Goal: Information Seeking & Learning: Learn about a topic

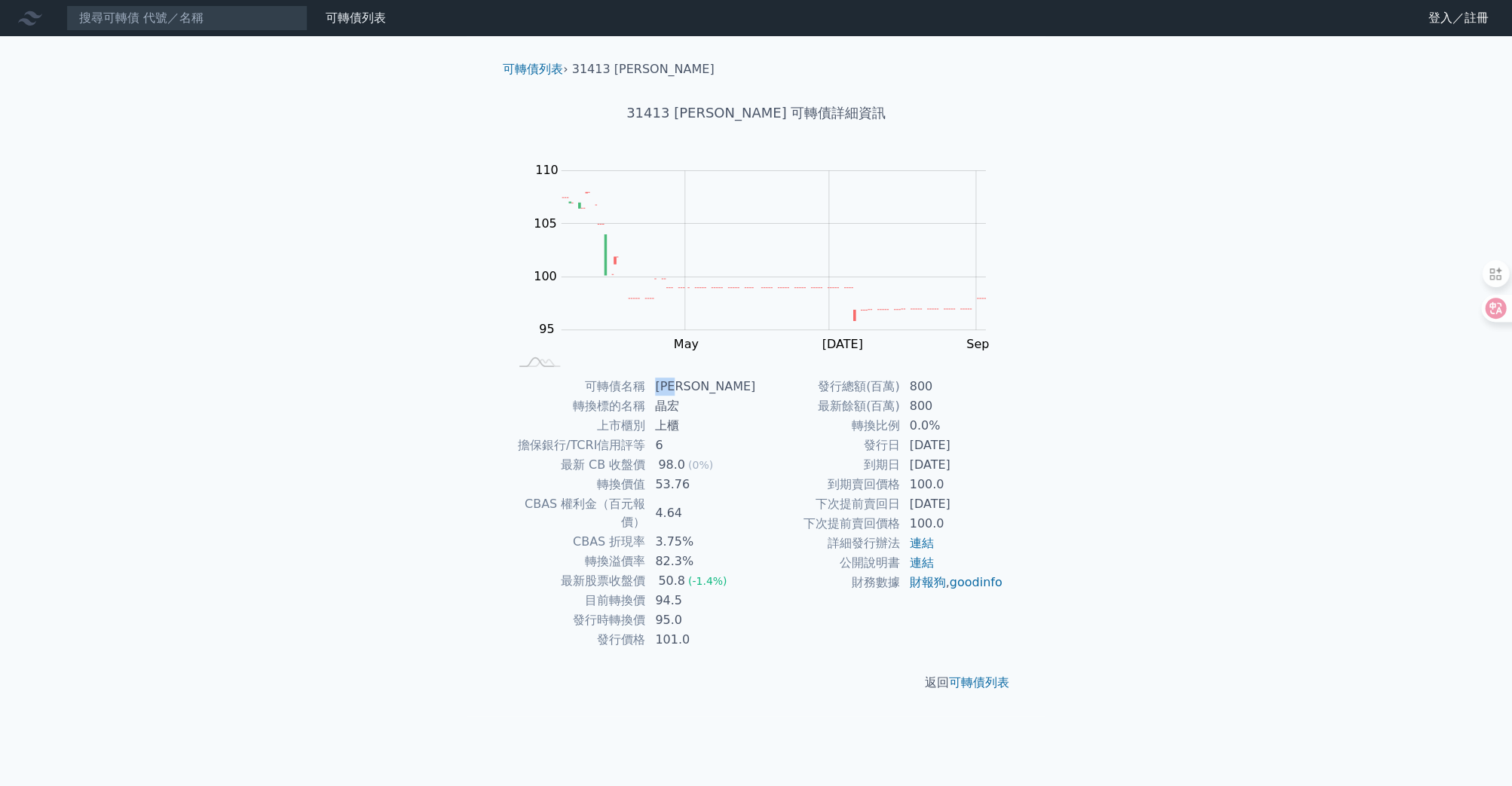
click at [0, 0] on link "財務數據" at bounding box center [0, 0] width 0 height 0
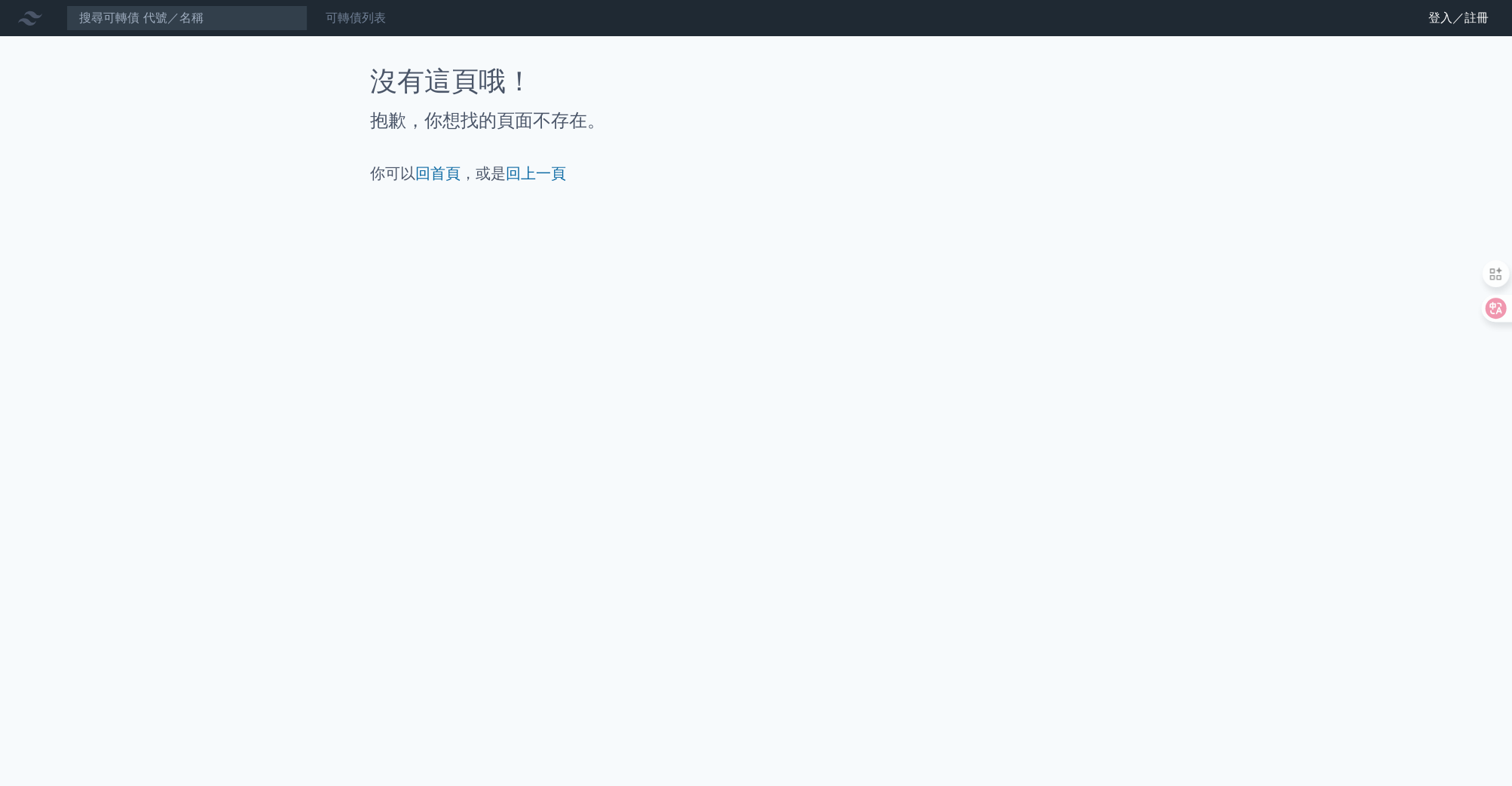
click at [351, 21] on link "可轉債列表" at bounding box center [355, 17] width 60 height 14
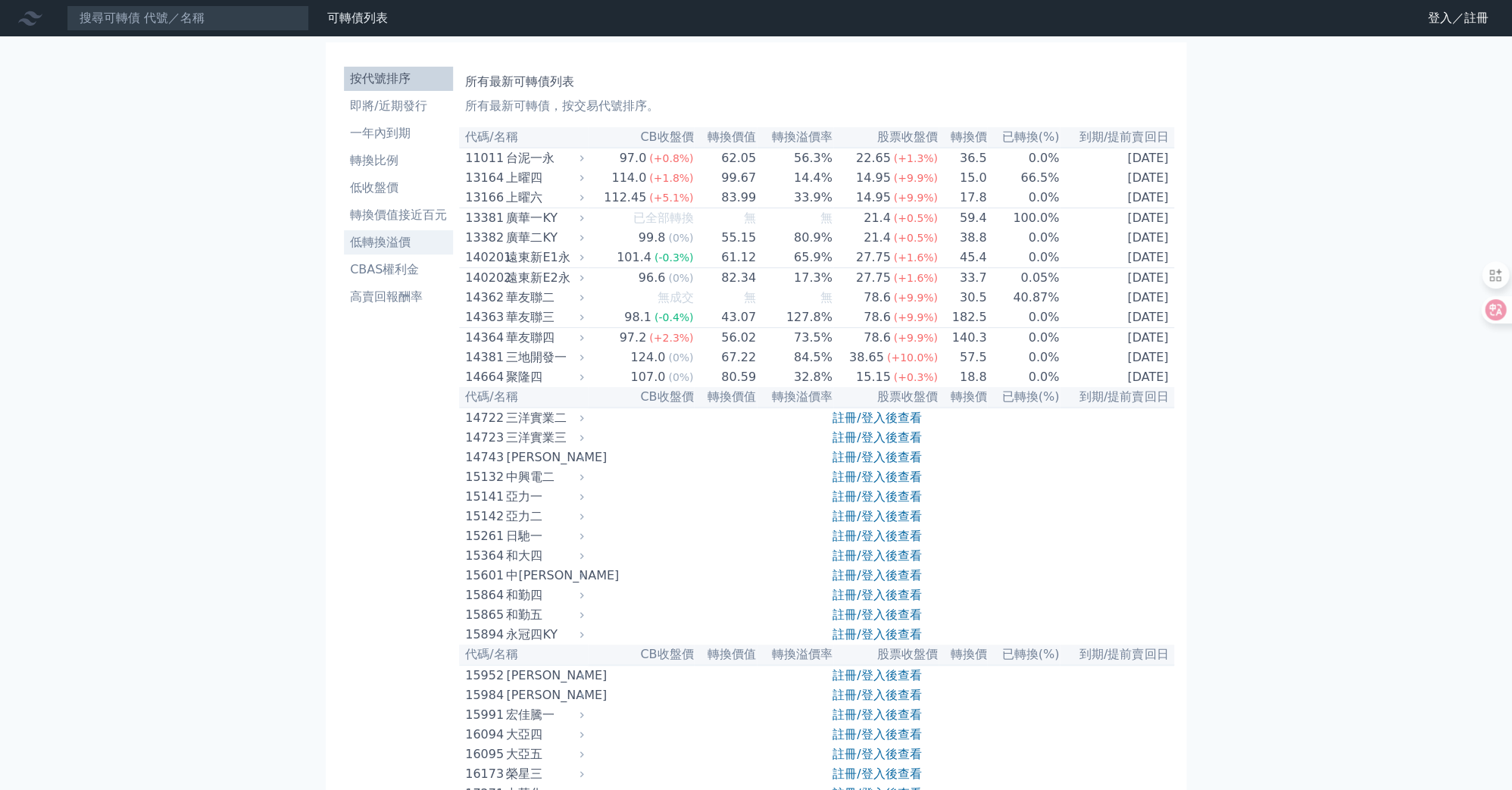
click at [403, 246] on li "低轉換溢價" at bounding box center [398, 242] width 109 height 18
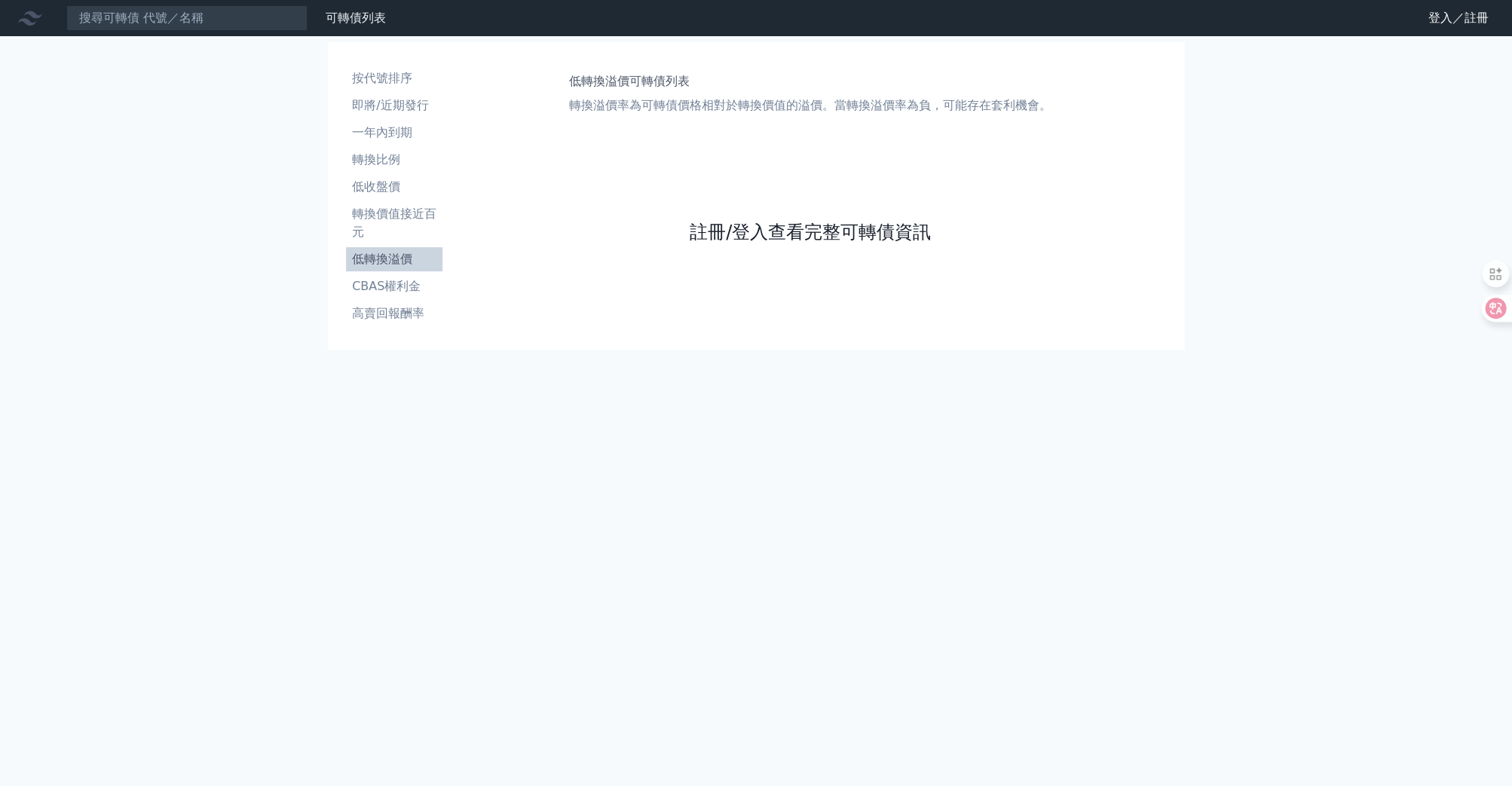
click at [707, 227] on link "註冊/登入查看完整可轉債資訊" at bounding box center [810, 232] width 241 height 24
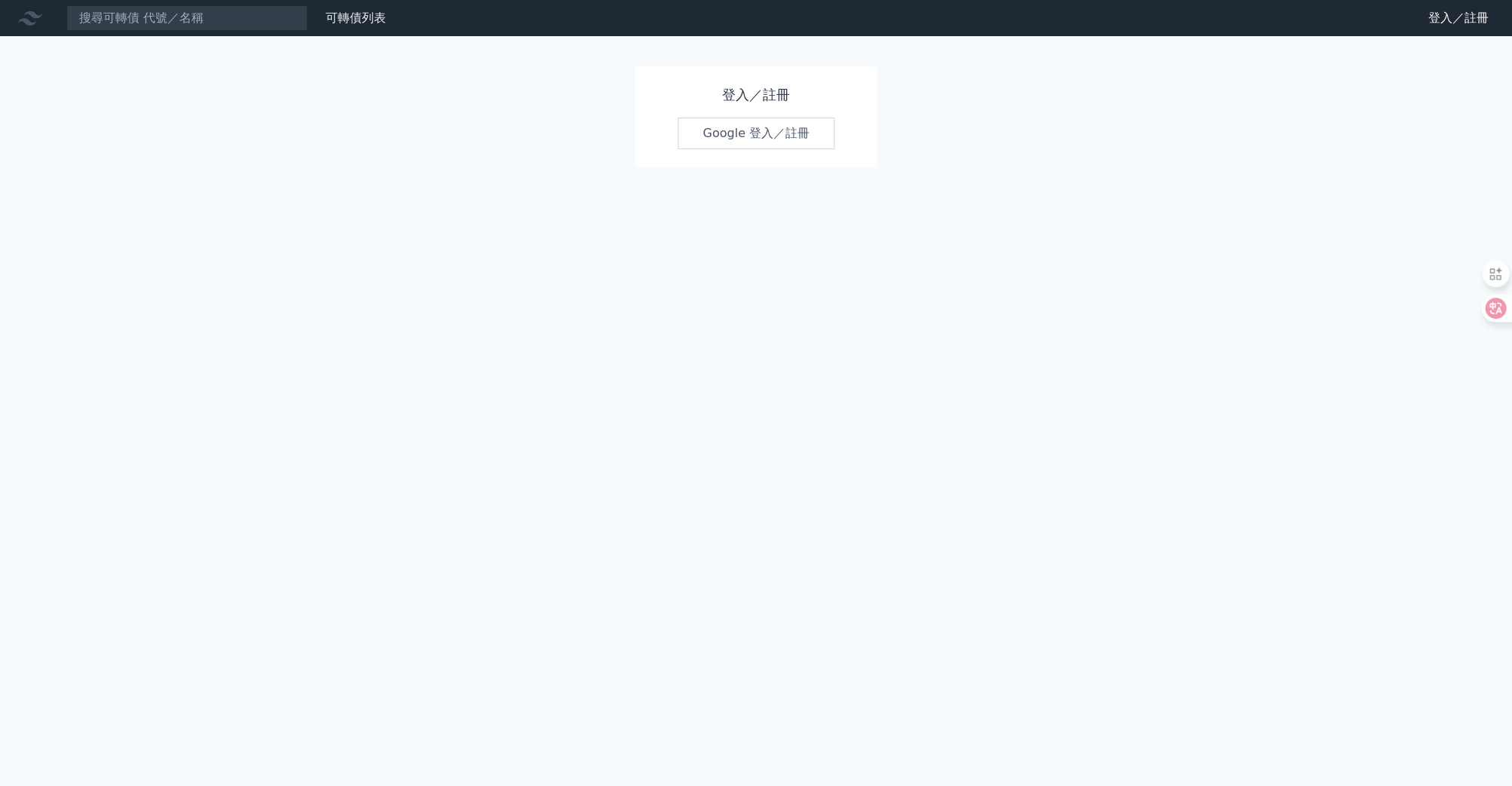
click at [734, 122] on link "Google 登入／註冊" at bounding box center [756, 132] width 157 height 31
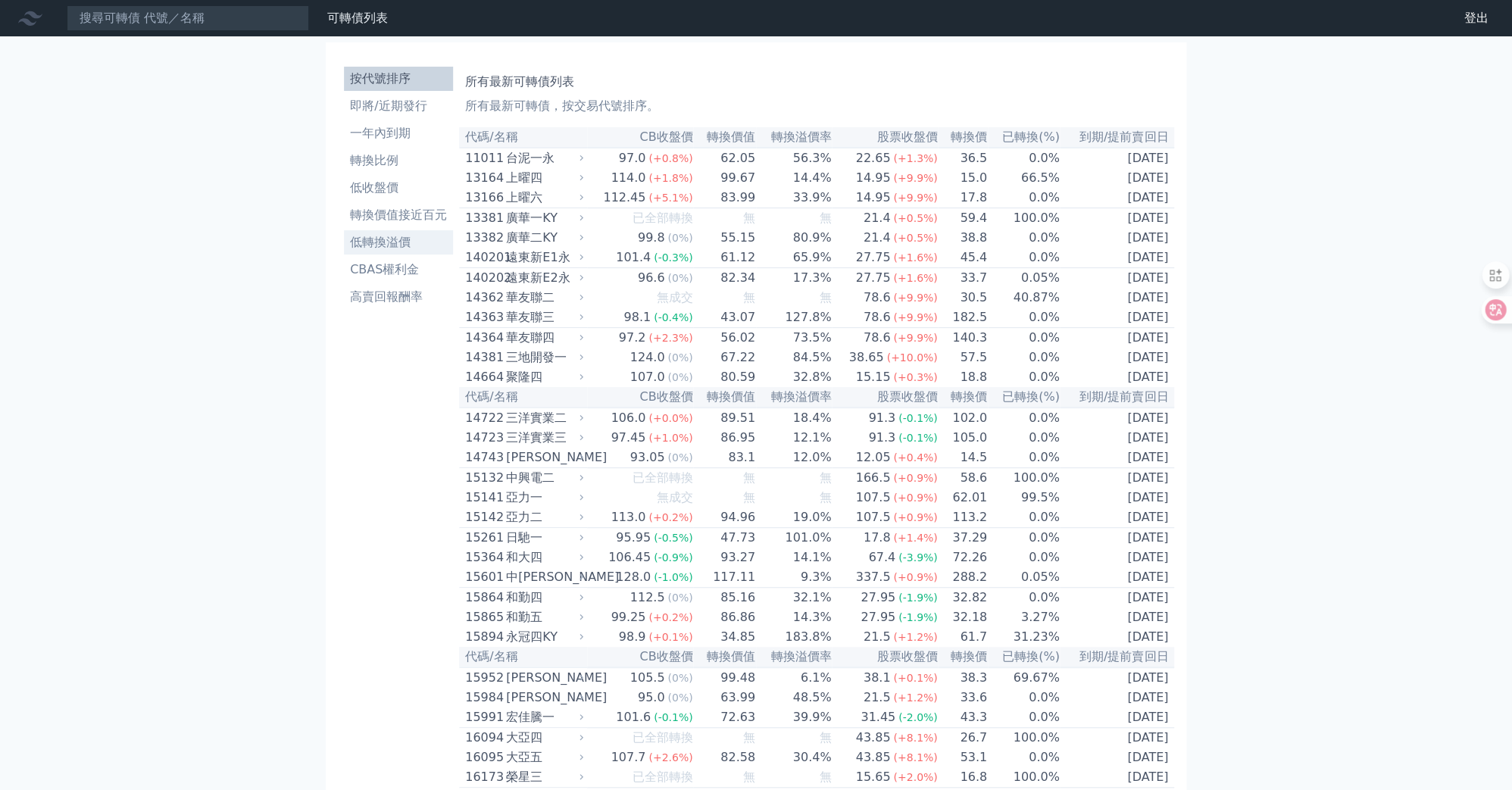
click at [404, 244] on li "低轉換溢價" at bounding box center [398, 242] width 109 height 18
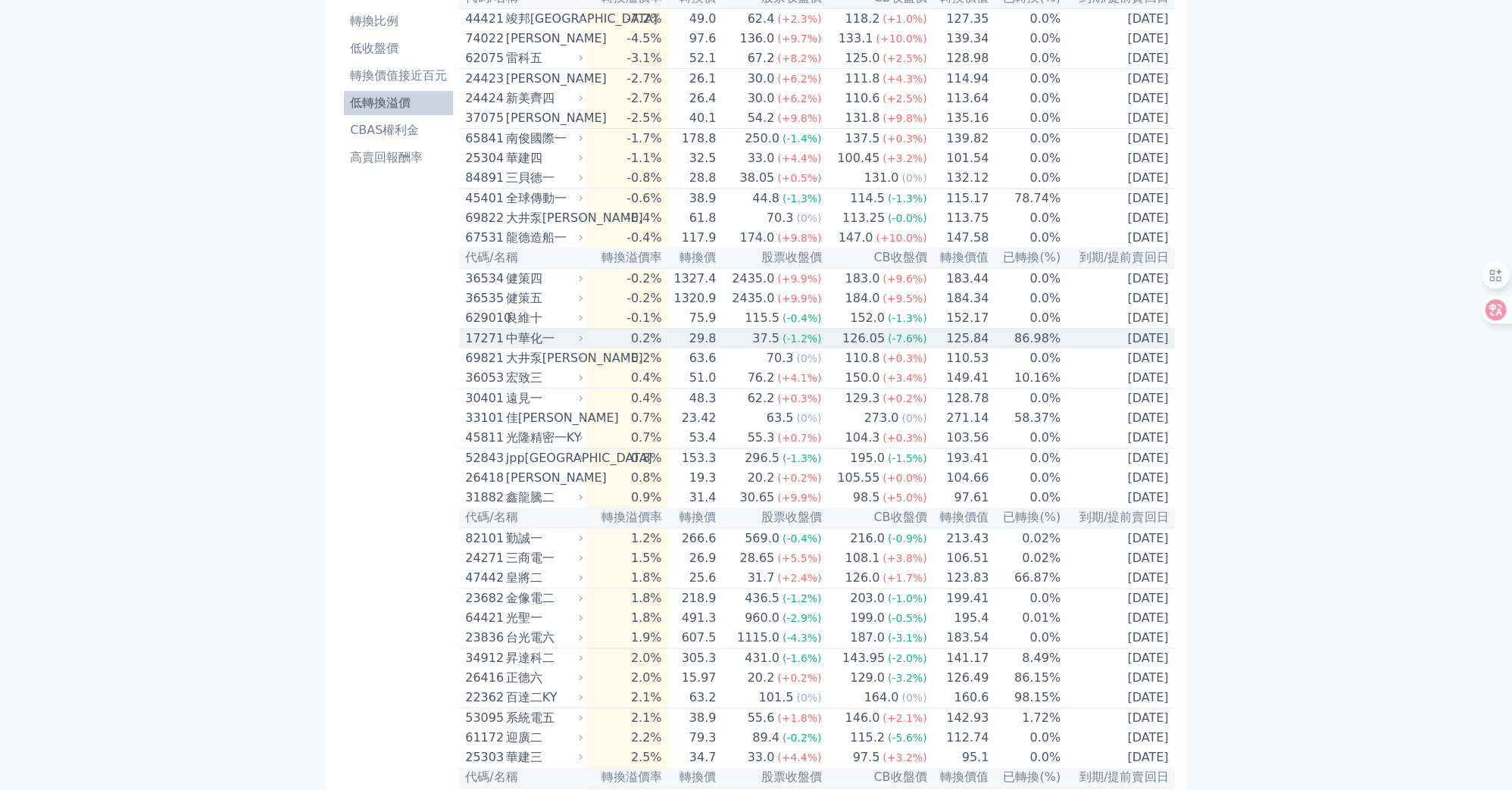
scroll to position [88, 0]
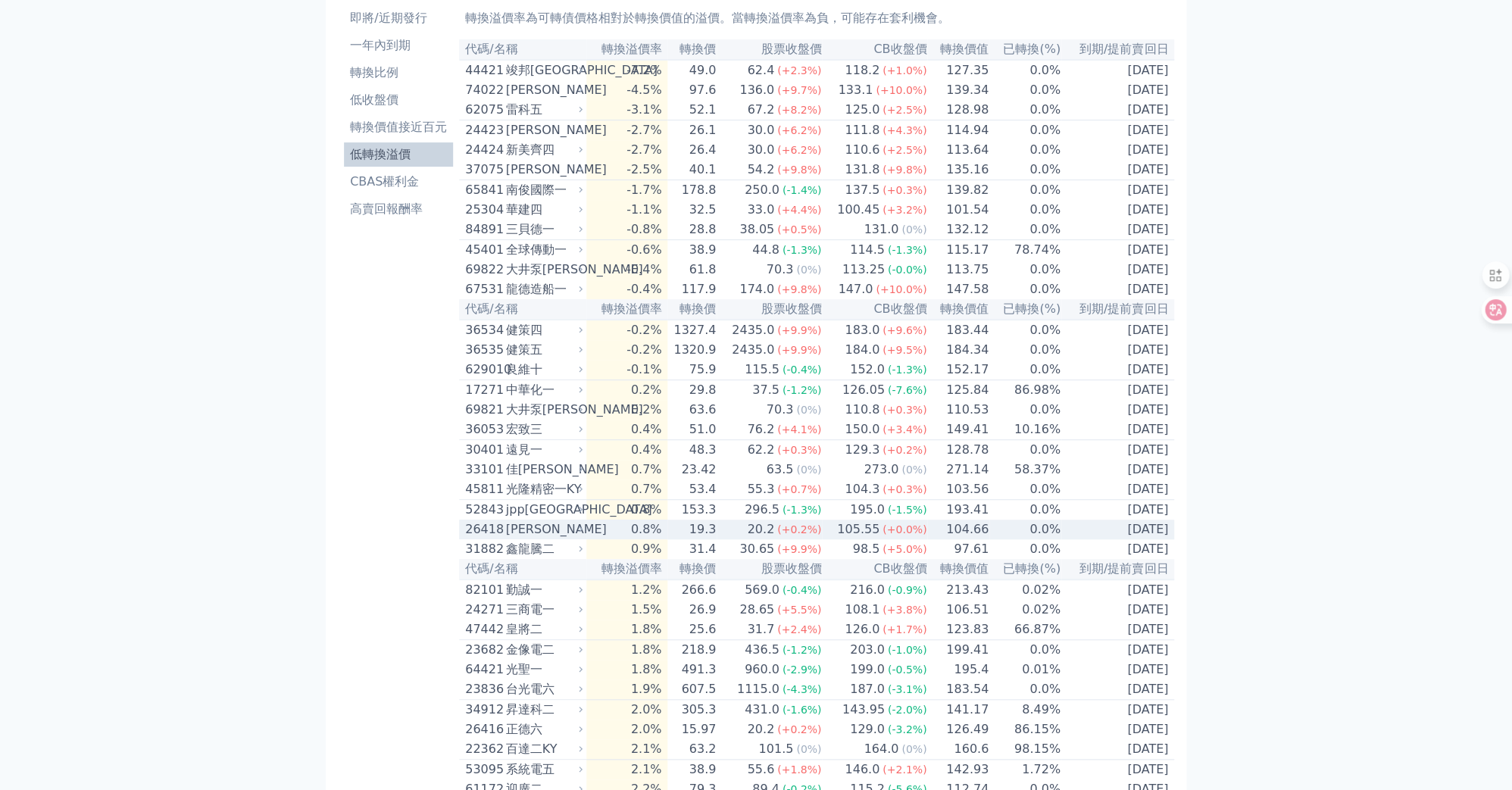
click at [524, 538] on div "[PERSON_NAME]" at bounding box center [542, 529] width 74 height 18
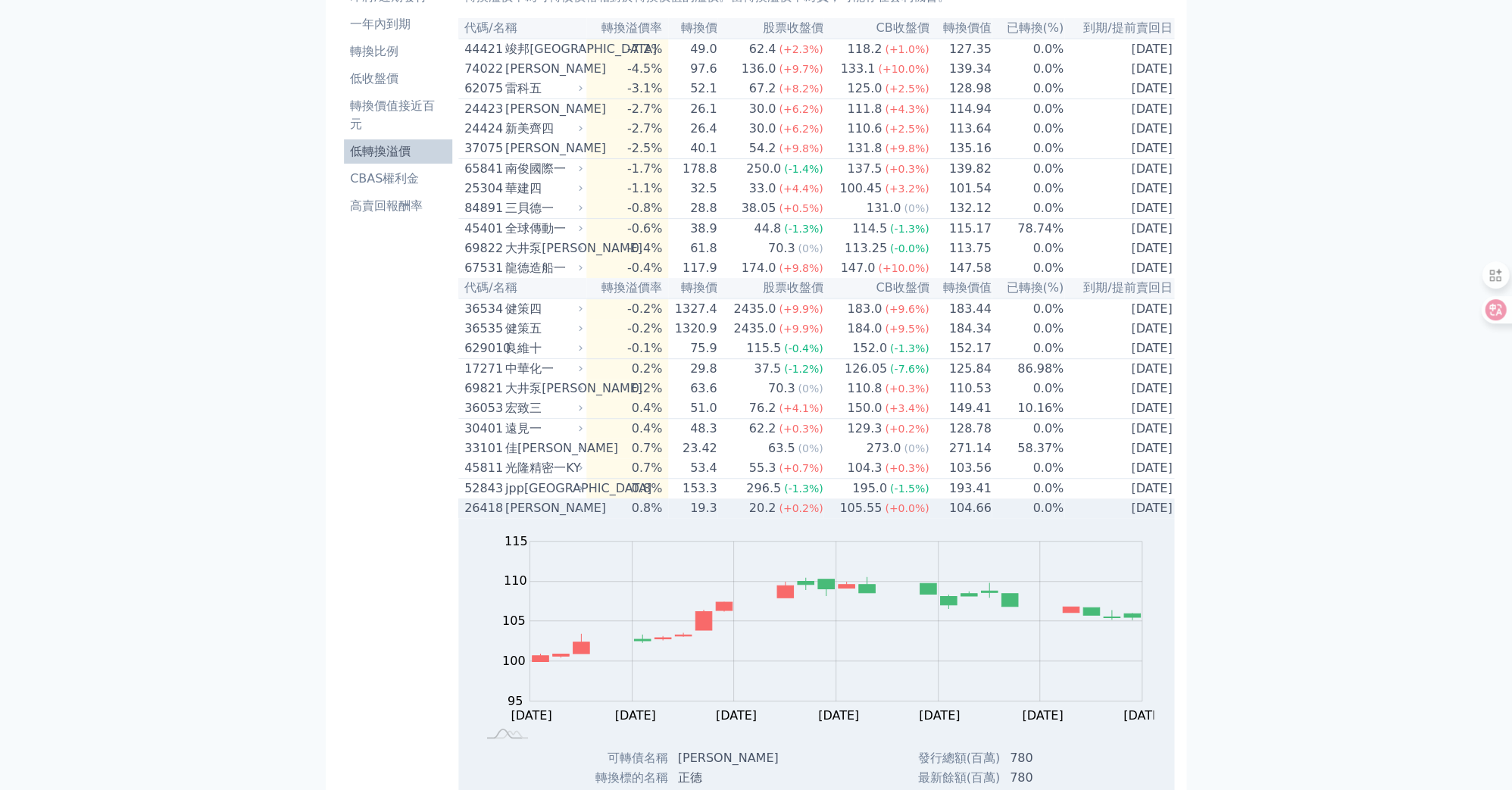
scroll to position [213, 0]
